Goal: Task Accomplishment & Management: Manage account settings

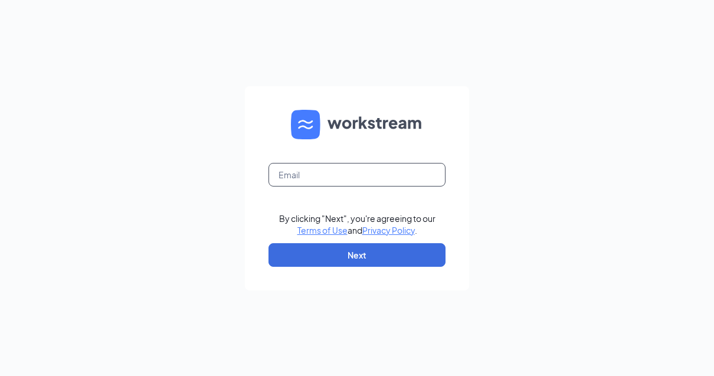
click at [342, 186] on input "text" at bounding box center [356, 175] width 177 height 24
type input "xavier.ortega@eatchickfila.com"
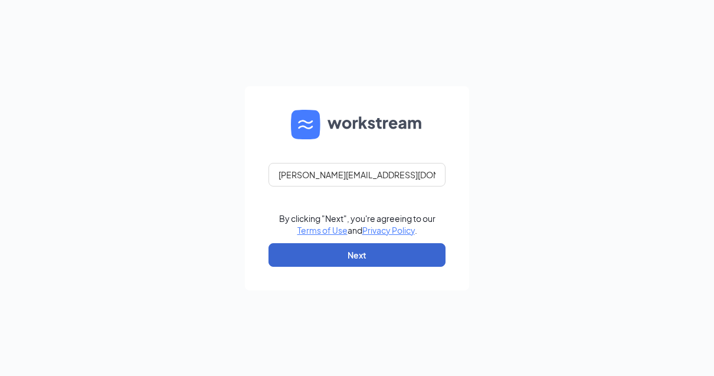
click at [352, 267] on button "Next" at bounding box center [356, 255] width 177 height 24
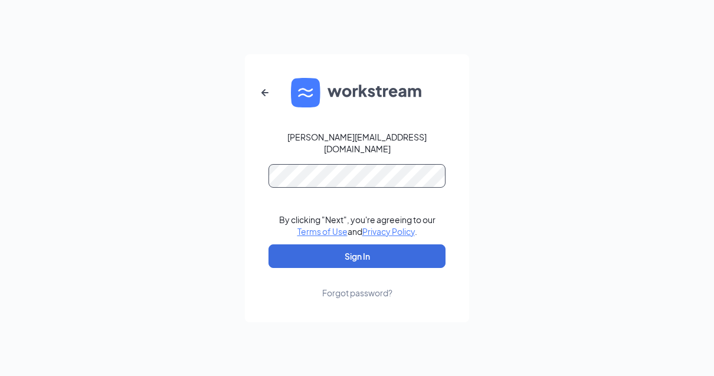
click at [349, 276] on form "xavier.ortega@eatchickfila.com By clicking "Next", you're agreeing to our Terms…" at bounding box center [357, 188] width 224 height 268
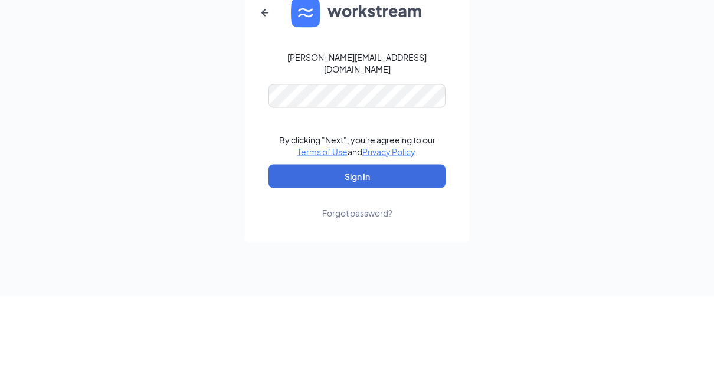
click at [357, 244] on button "Sign In" at bounding box center [356, 256] width 177 height 24
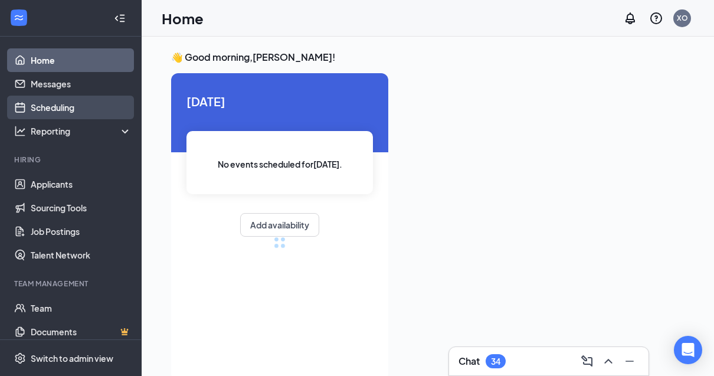
click at [84, 113] on link "Scheduling" at bounding box center [81, 108] width 101 height 24
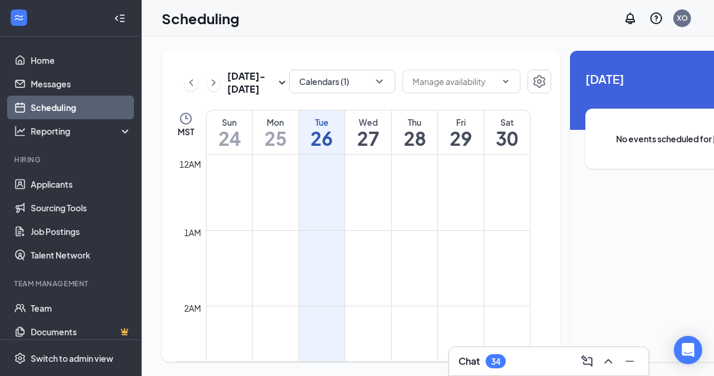
scroll to position [580, 0]
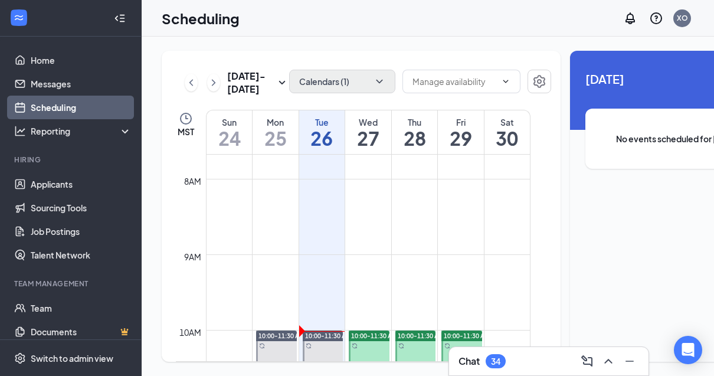
click at [373, 86] on icon "ChevronDown" at bounding box center [379, 82] width 12 height 12
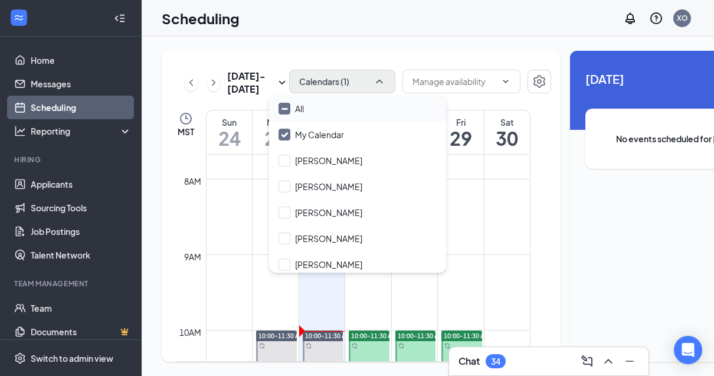
click at [294, 116] on div "All" at bounding box center [357, 109] width 177 height 26
checkbox input "true"
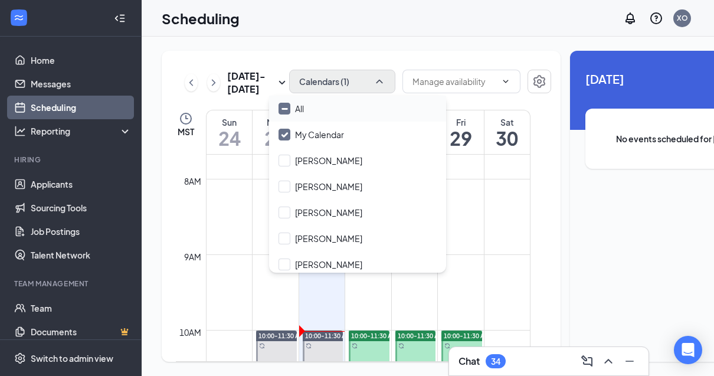
checkbox input "true"
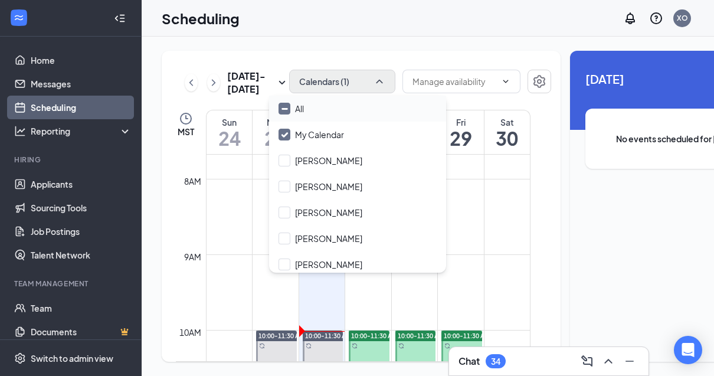
checkbox input "true"
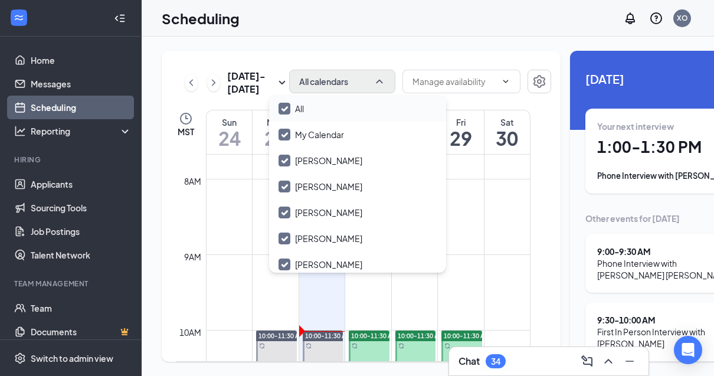
click at [293, 116] on div "All" at bounding box center [357, 109] width 177 height 26
checkbox input "false"
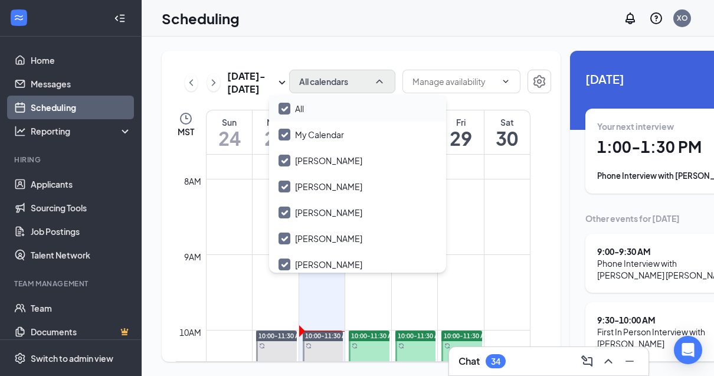
checkbox input "false"
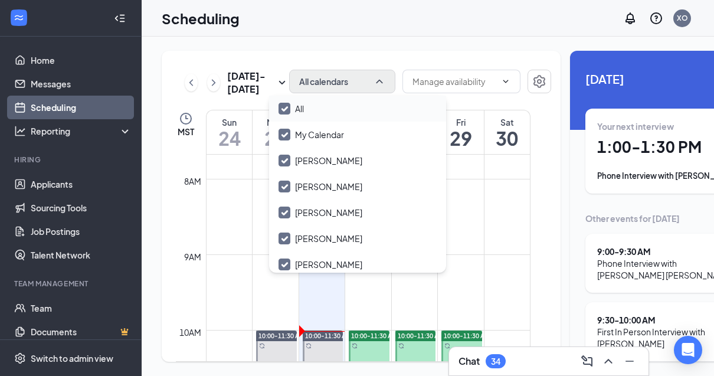
checkbox input "false"
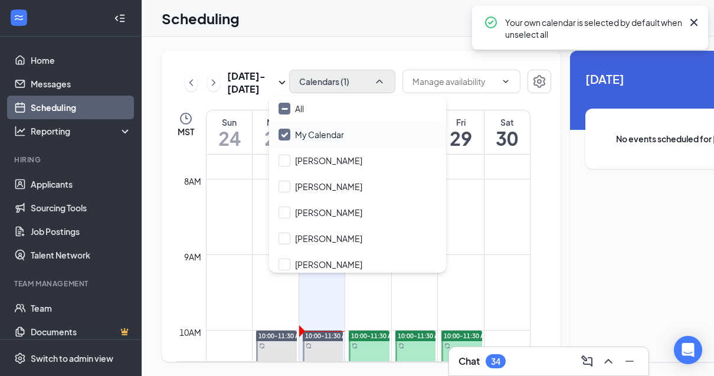
click at [290, 134] on label "My Calendar" at bounding box center [310, 135] width 65 height 12
click at [290, 134] on input "My Calendar" at bounding box center [310, 135] width 65 height 12
click at [287, 137] on input "My Calendar" at bounding box center [310, 135] width 65 height 12
checkbox input "true"
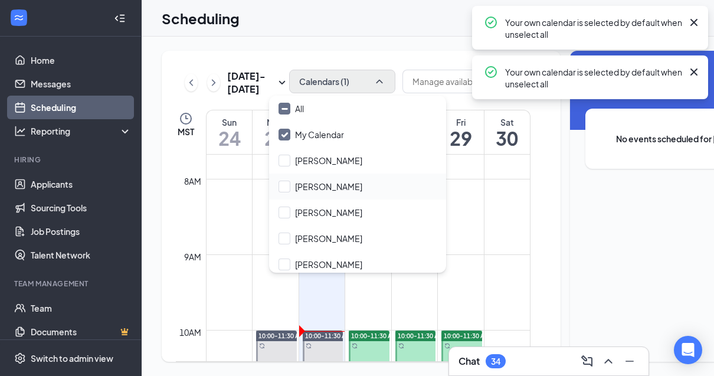
scroll to position [24, 0]
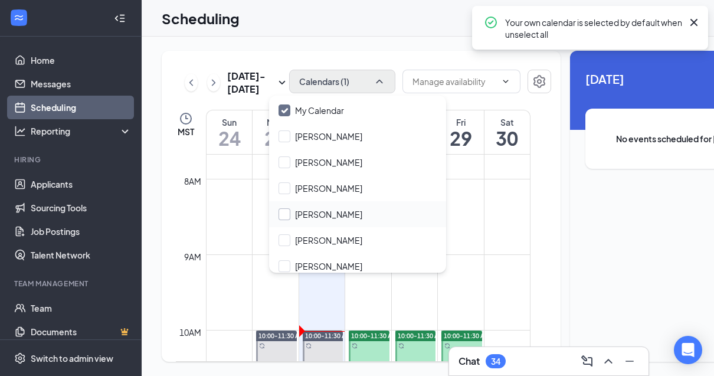
click at [282, 214] on input "[PERSON_NAME]" at bounding box center [320, 214] width 84 height 12
checkbox input "false"
checkbox input "true"
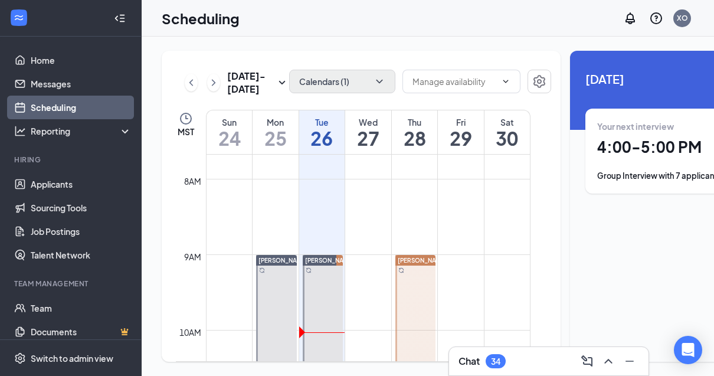
click at [585, 276] on div "Unavailable in basic plan [DATE] Your next interview 4:00 - 5:00 PM Group Inter…" at bounding box center [678, 206] width 217 height 311
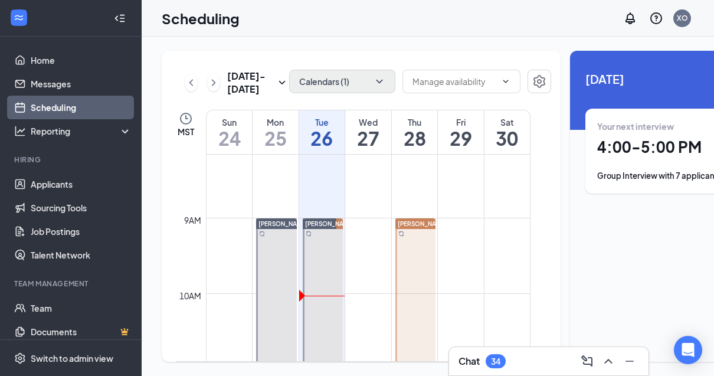
scroll to position [618, 0]
click at [611, 165] on div "Your next interview 4:00 - 5:00 PM Group Interview with 7 applicants" at bounding box center [678, 150] width 163 height 61
